Goal: Task Accomplishment & Management: Manage account settings

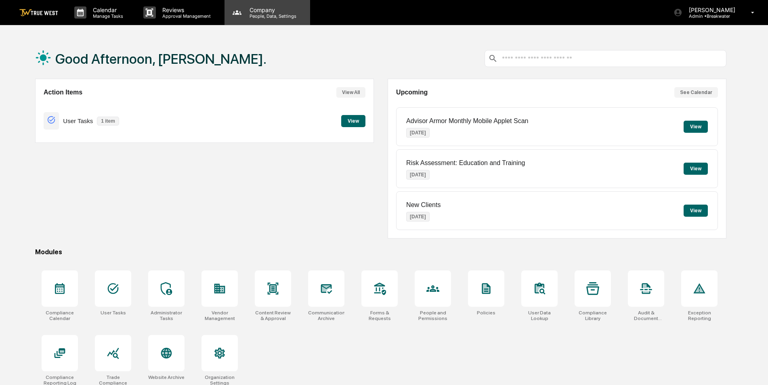
click at [269, 20] on div "Company People, Data, Settings" at bounding box center [267, 12] width 86 height 25
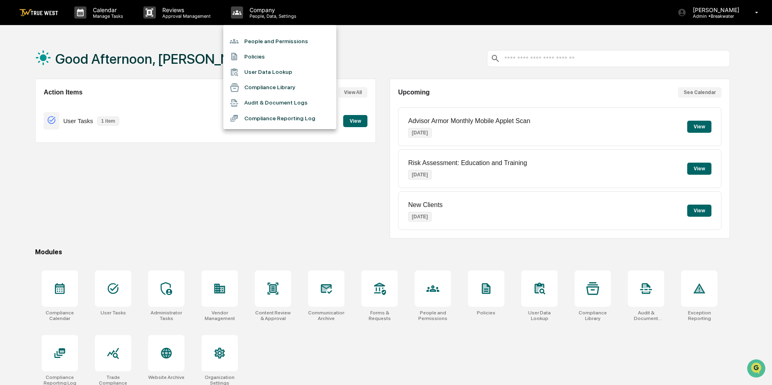
click at [265, 38] on li "People and Permissions" at bounding box center [279, 41] width 113 height 15
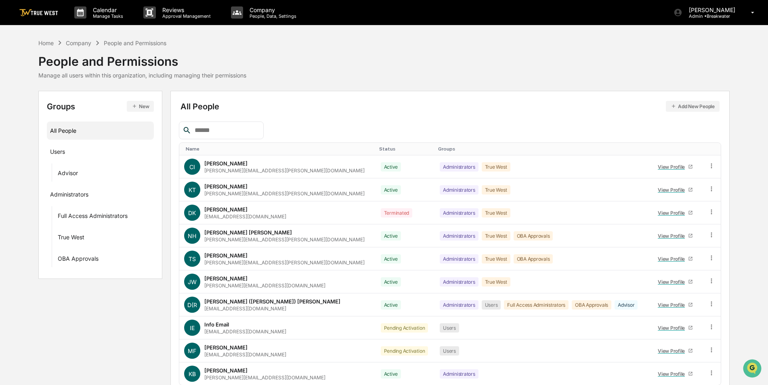
click at [240, 130] on input "text" at bounding box center [225, 130] width 69 height 10
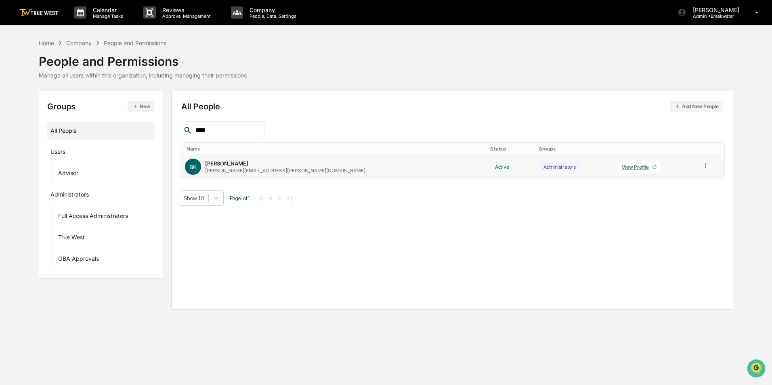
click at [702, 168] on icon at bounding box center [706, 166] width 8 height 8
click at [689, 182] on div "Groups & Permissions" at bounding box center [668, 179] width 67 height 10
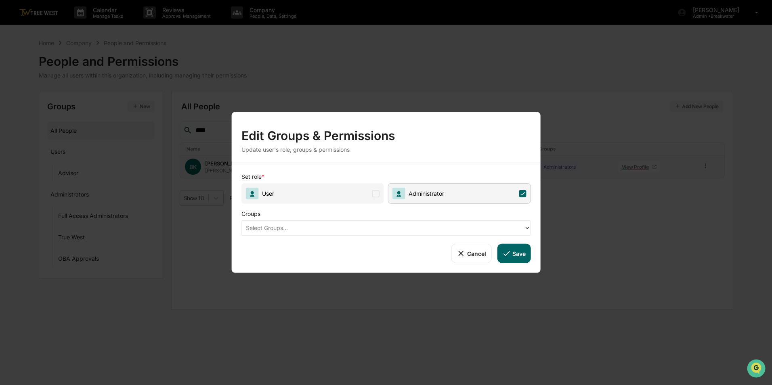
click at [347, 230] on div at bounding box center [383, 227] width 274 height 9
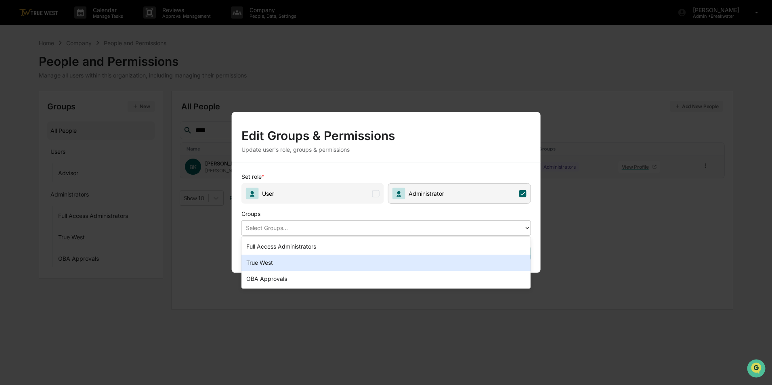
click at [297, 262] on div "True West" at bounding box center [385, 263] width 289 height 16
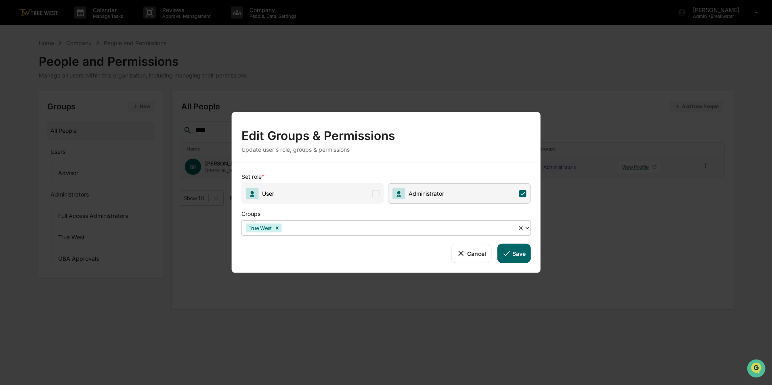
click at [516, 249] on button "Save" at bounding box center [514, 253] width 34 height 19
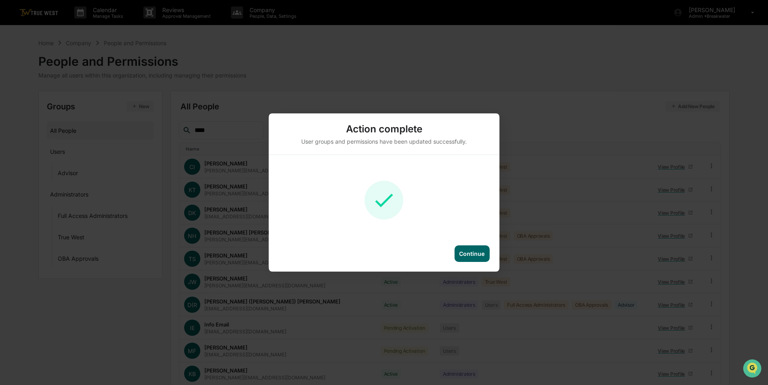
click at [484, 256] on div "Continue" at bounding box center [471, 253] width 25 height 7
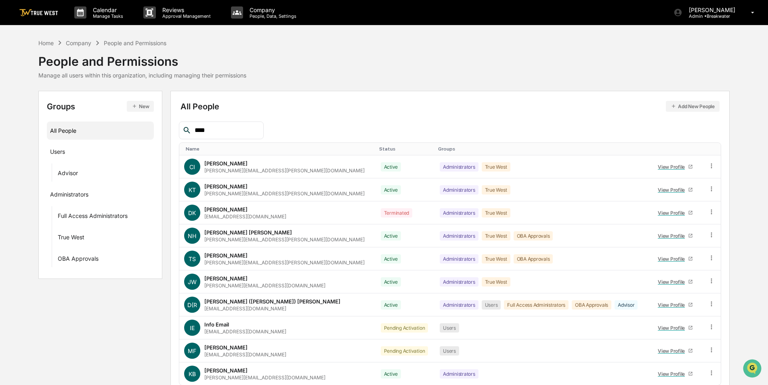
click at [233, 128] on input "****" at bounding box center [225, 130] width 69 height 10
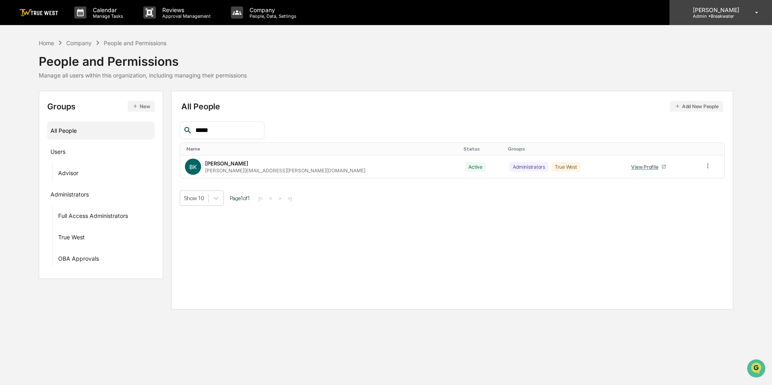
type input "*****"
click at [728, 11] on p "[PERSON_NAME]" at bounding box center [714, 9] width 57 height 7
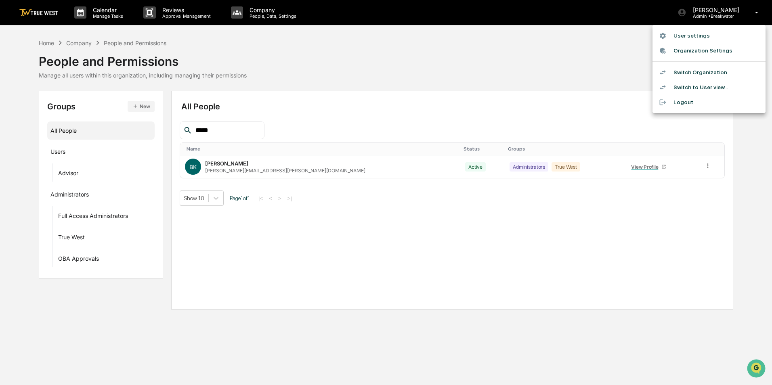
click at [704, 71] on li "Switch Organization" at bounding box center [708, 72] width 113 height 15
